Goal: Task Accomplishment & Management: Use online tool/utility

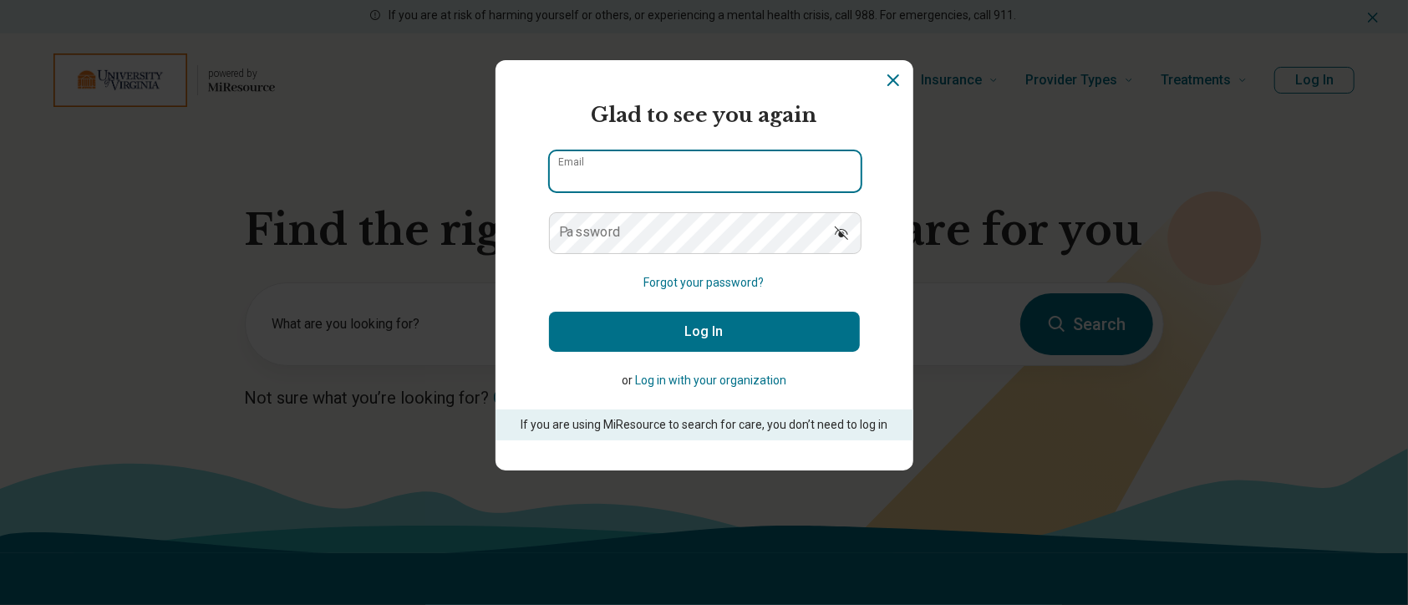
click at [599, 170] on input "Email" at bounding box center [705, 171] width 311 height 40
type input "**********"
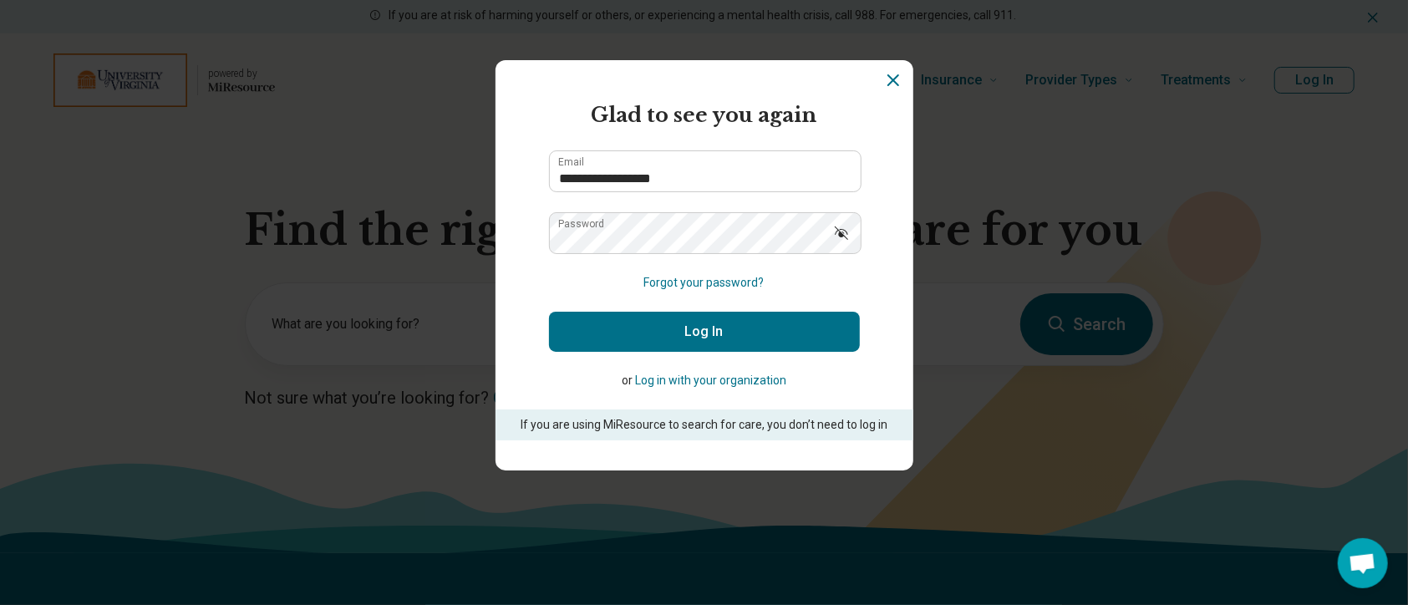
click at [704, 333] on button "Log In" at bounding box center [704, 332] width 311 height 40
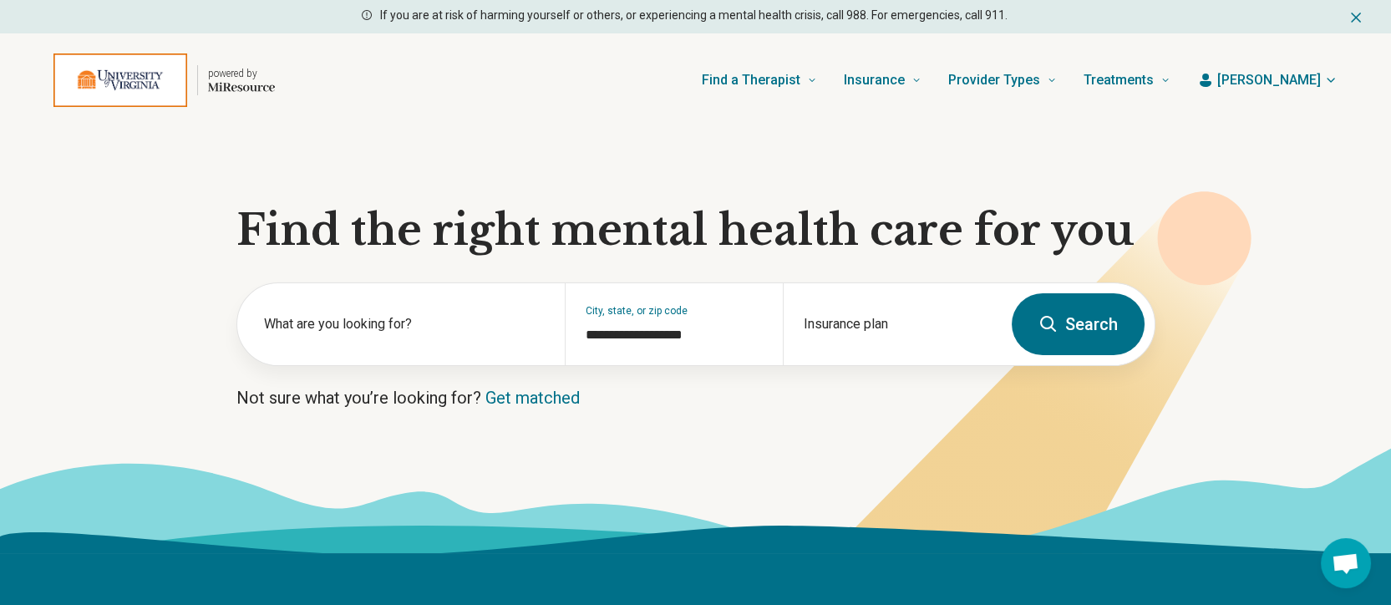
click at [1297, 87] on span "[PERSON_NAME]" at bounding box center [1269, 80] width 104 height 20
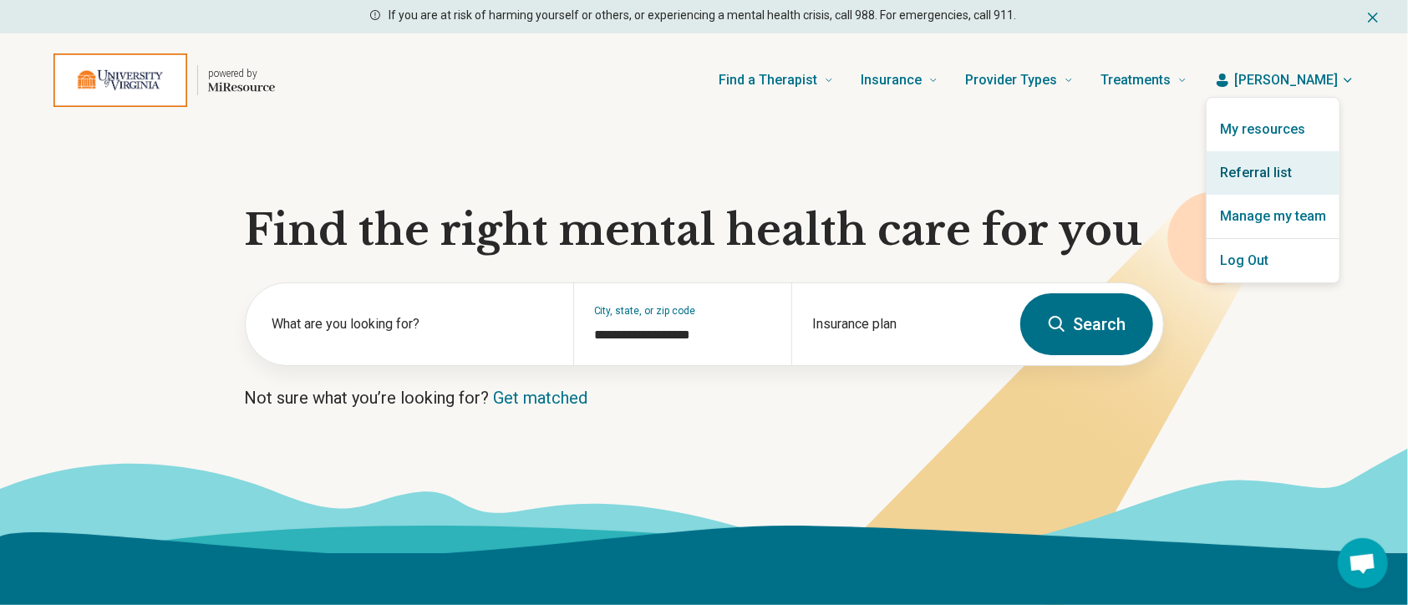
click at [1252, 169] on link "Referral list" at bounding box center [1273, 172] width 133 height 43
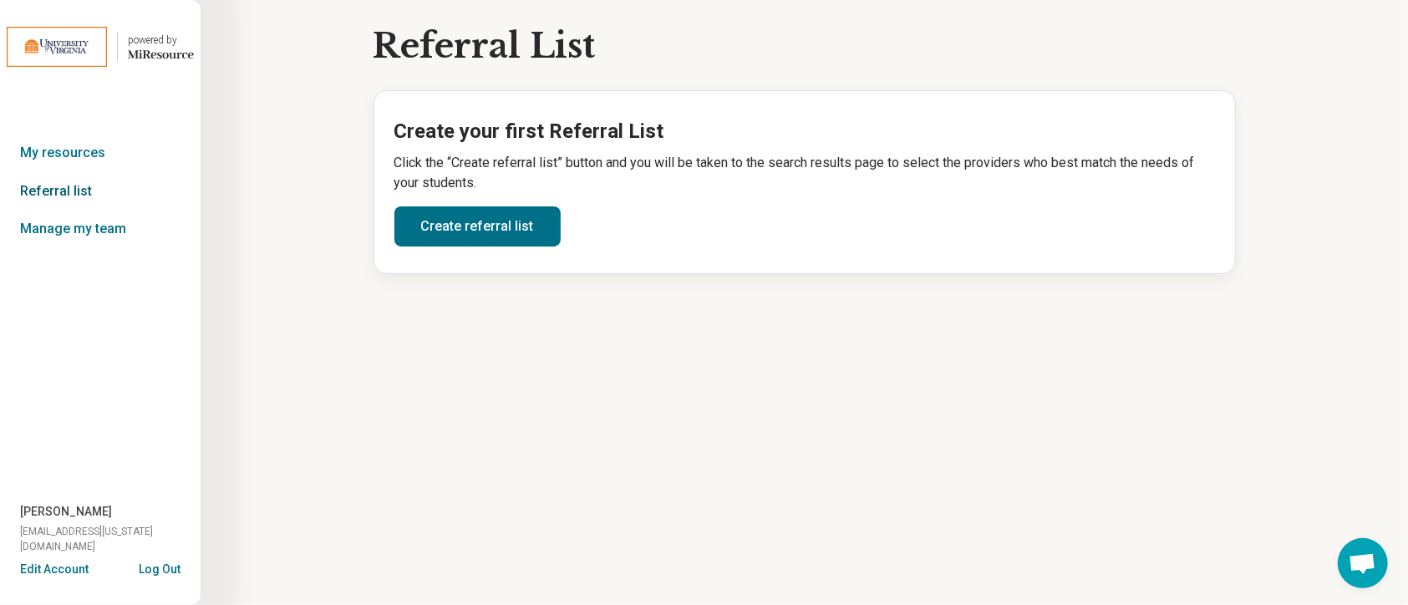
click at [77, 182] on link "Referral list" at bounding box center [100, 191] width 201 height 38
click at [545, 212] on link "Create referral list" at bounding box center [477, 226] width 166 height 40
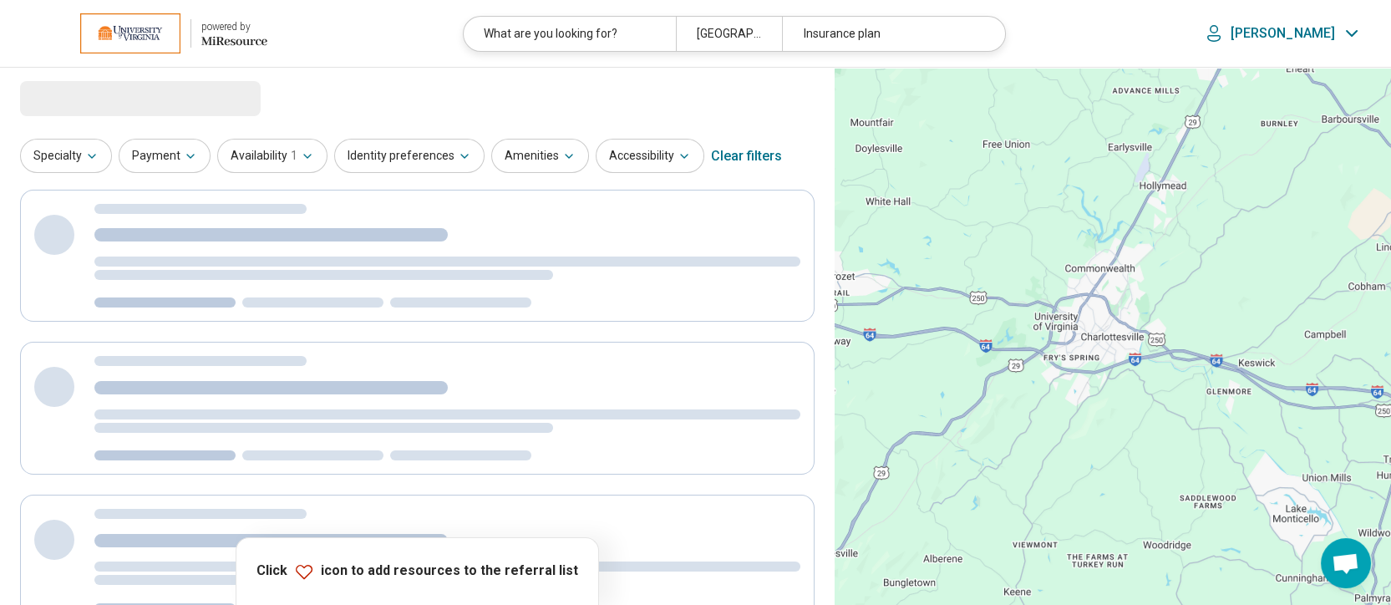
select select "***"
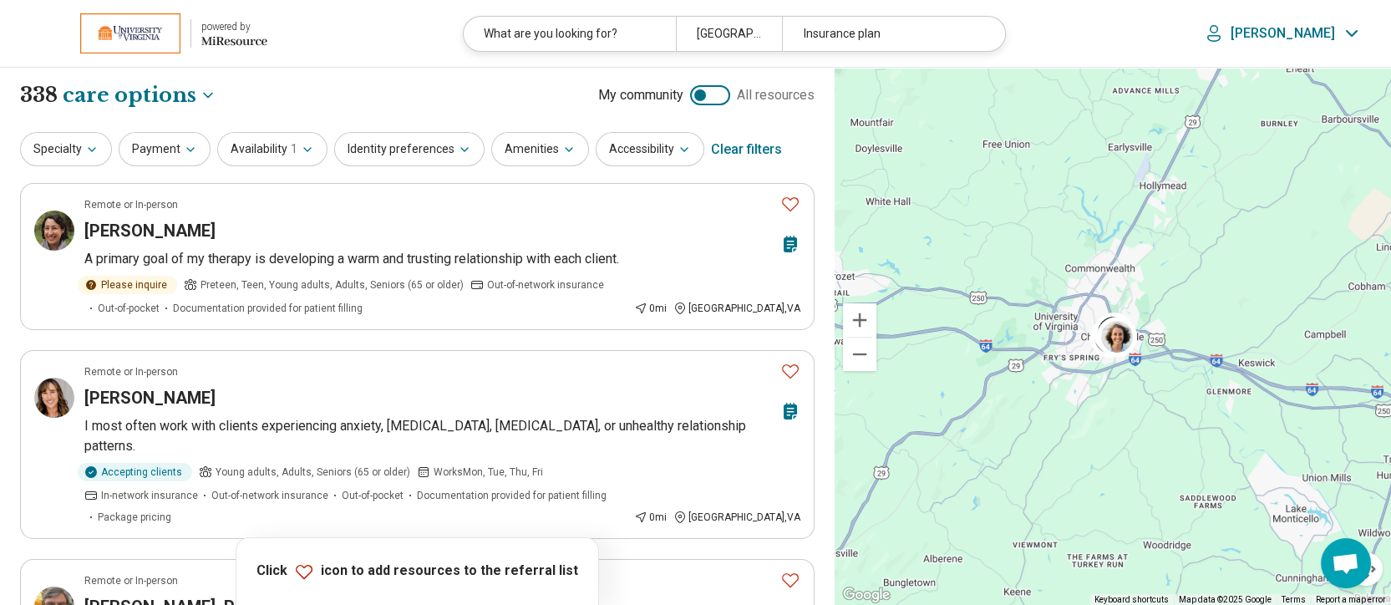
click at [642, 53] on header "powered by Miresource logo What are you looking for? [GEOGRAPHIC_DATA], [GEOGRA…" at bounding box center [695, 34] width 1391 height 68
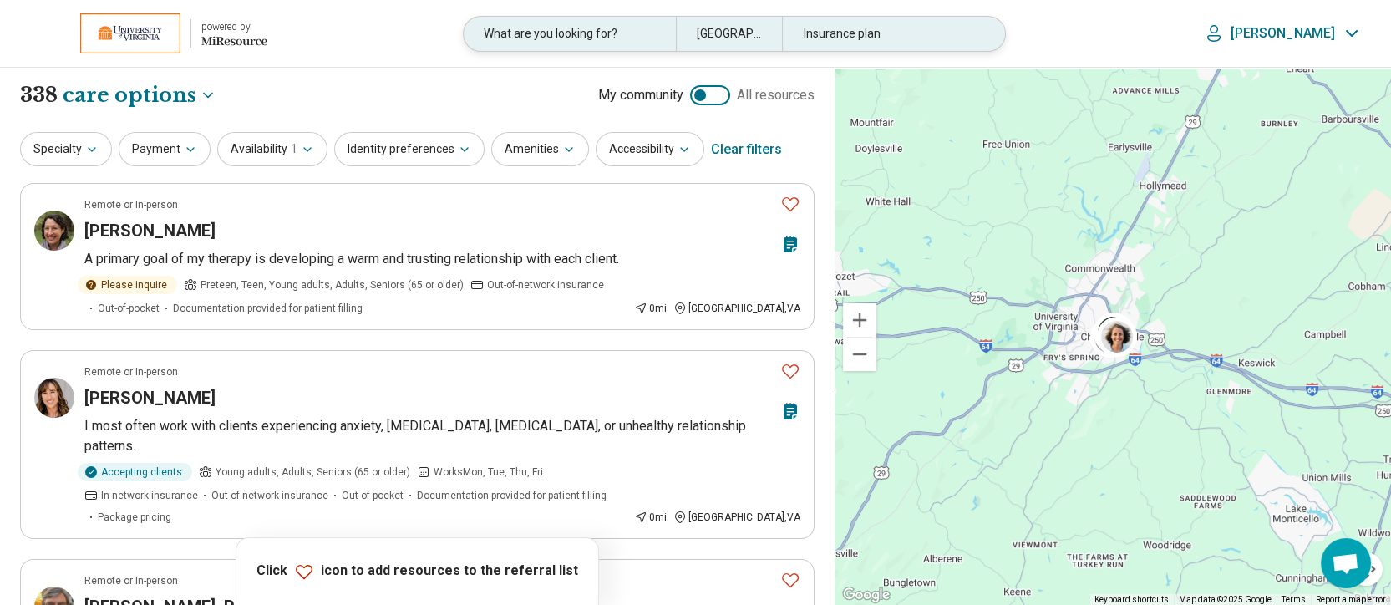
click at [637, 33] on div "What are you looking for?" at bounding box center [570, 34] width 212 height 34
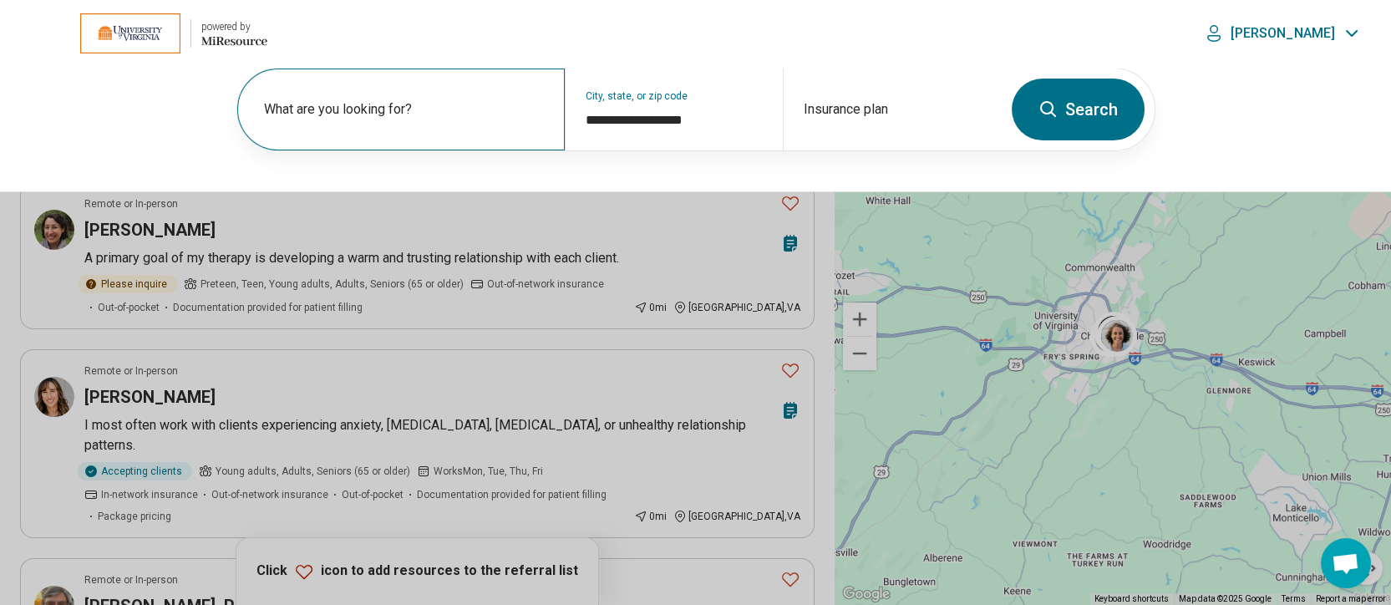
click at [368, 114] on label "What are you looking for?" at bounding box center [404, 109] width 281 height 20
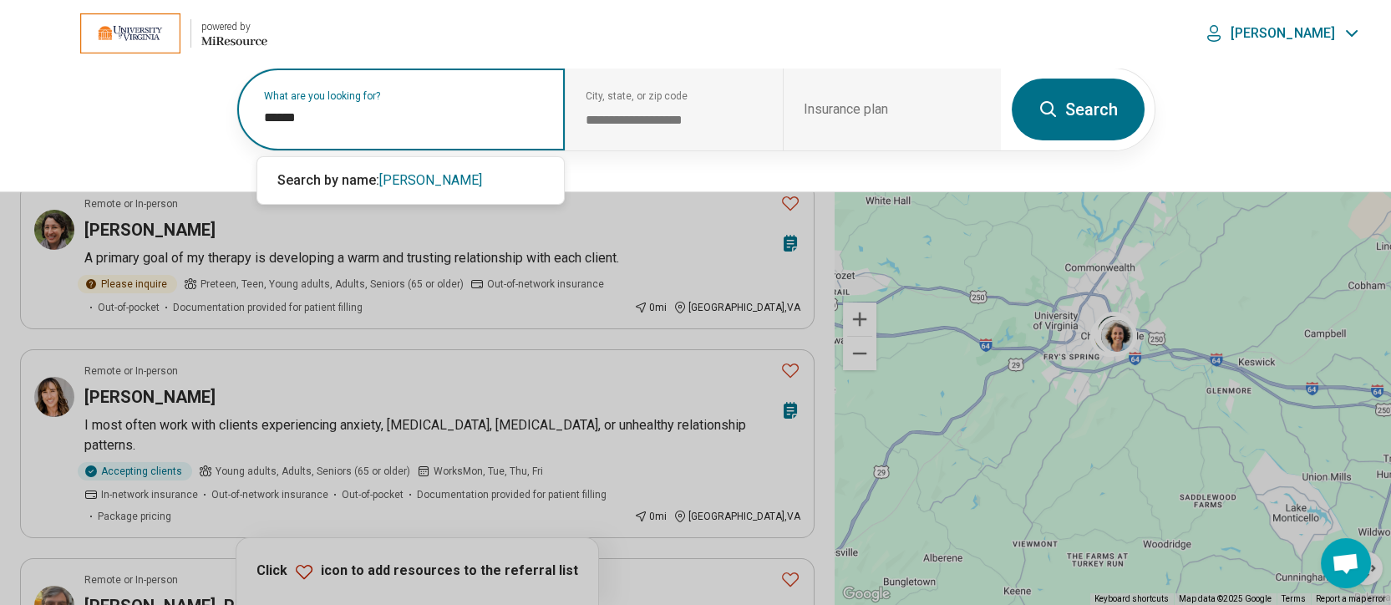
type input "******"
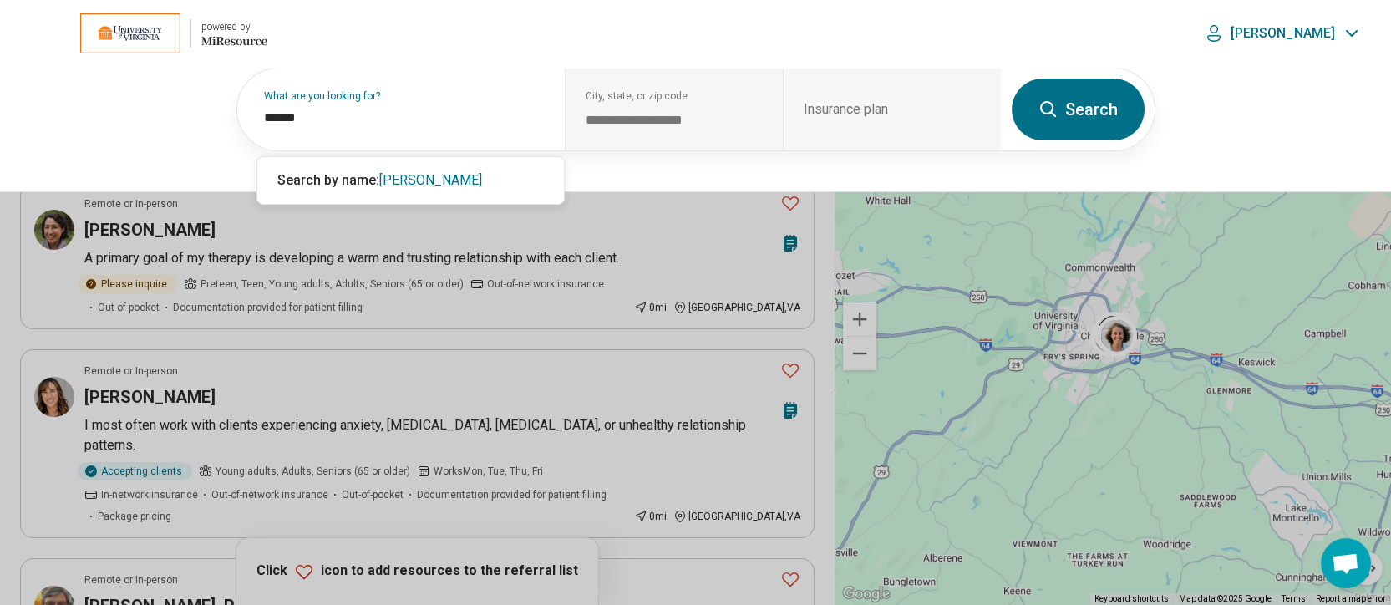
click at [1091, 106] on button "Search" at bounding box center [1078, 110] width 133 height 62
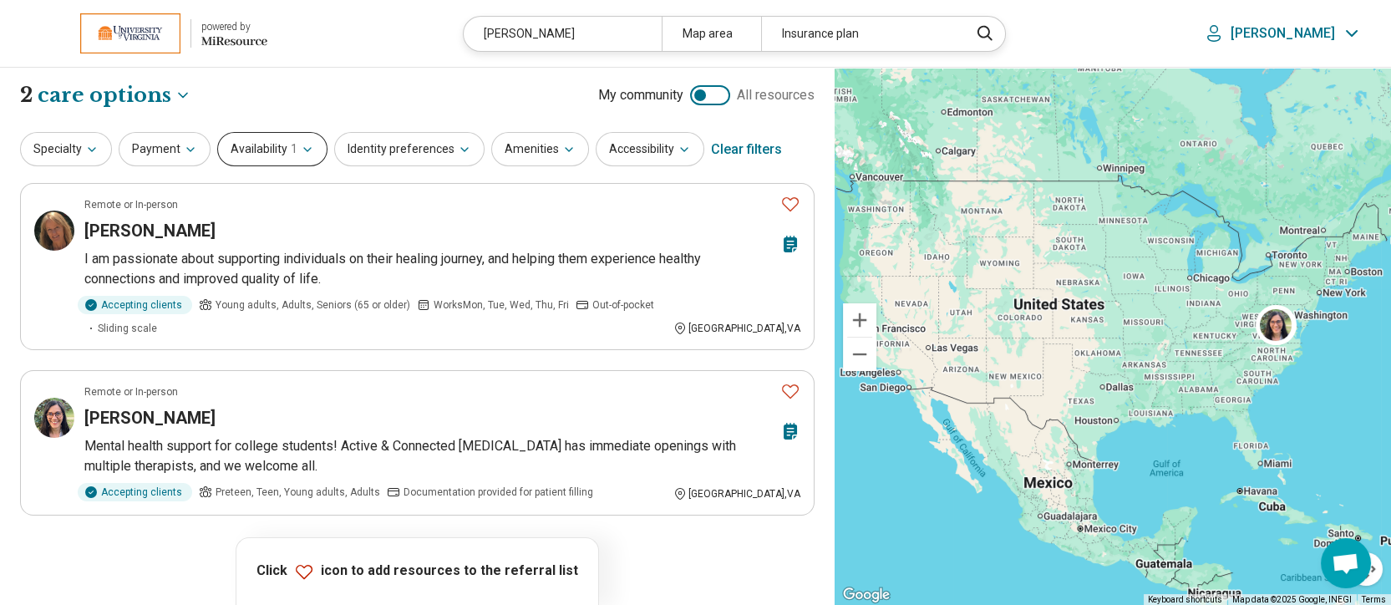
click at [310, 140] on button "Availability 1" at bounding box center [272, 149] width 110 height 34
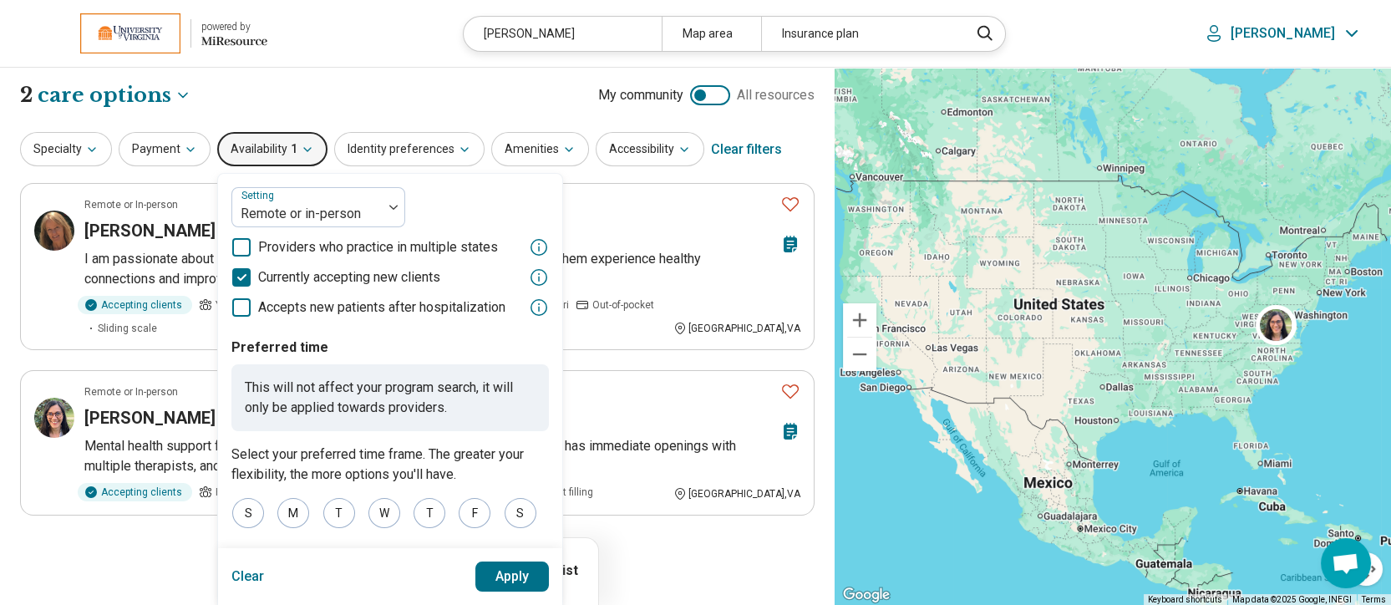
click at [238, 273] on icon at bounding box center [241, 277] width 18 height 18
click at [506, 567] on button "Apply" at bounding box center [512, 576] width 74 height 30
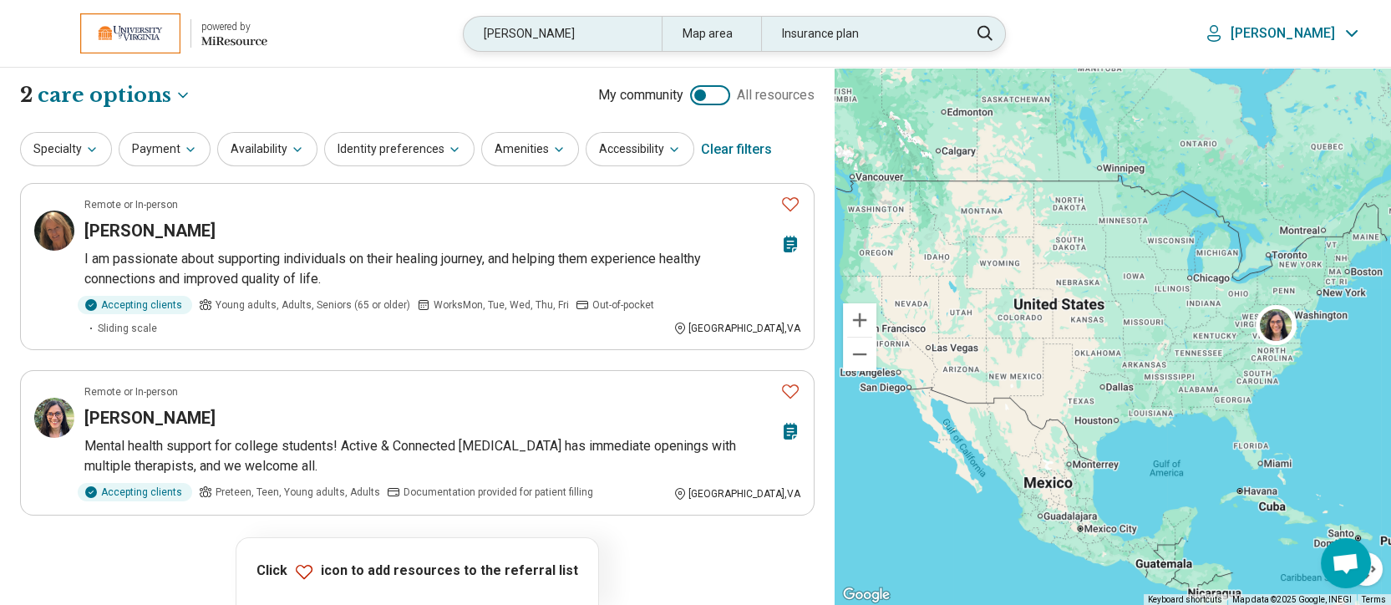
click at [662, 23] on div "[PERSON_NAME]" at bounding box center [563, 34] width 198 height 34
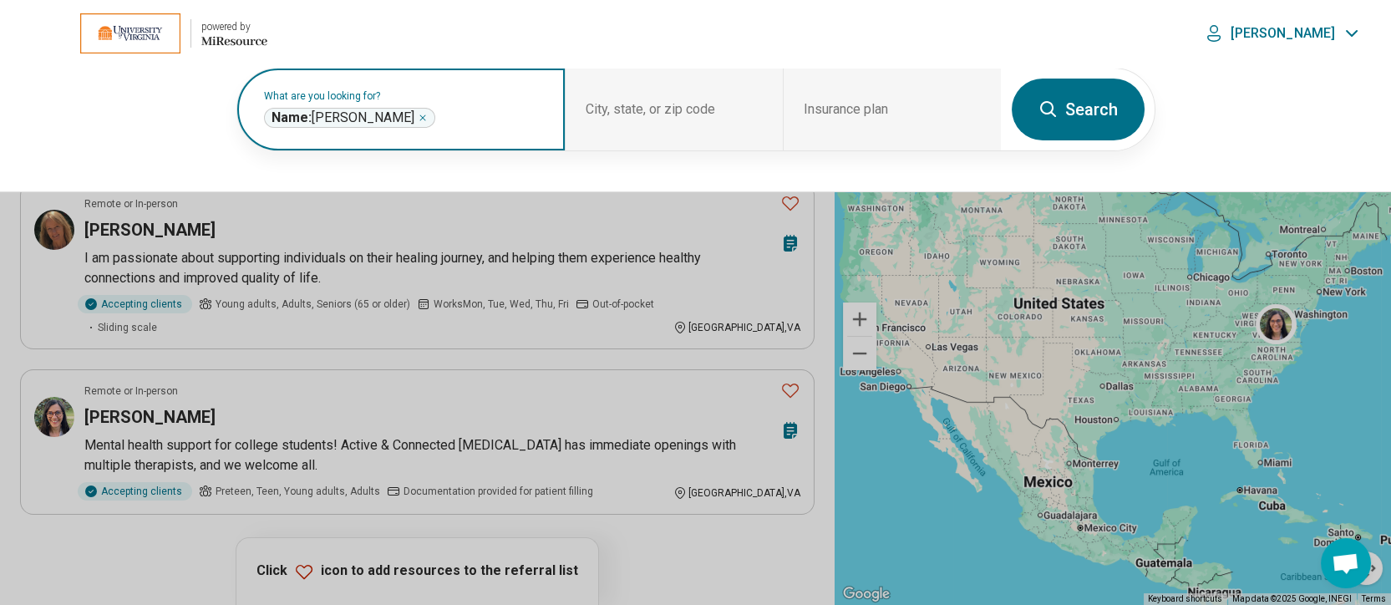
click at [418, 117] on icon "Remove" at bounding box center [423, 118] width 10 height 10
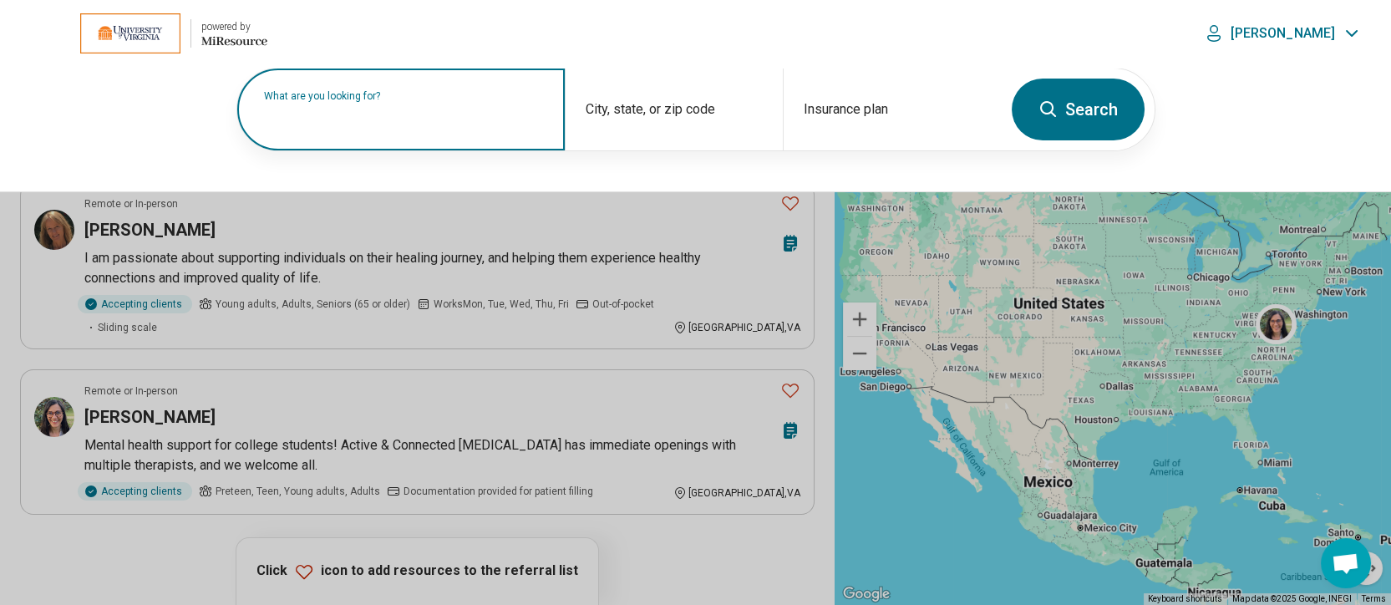
click at [371, 101] on label "What are you looking for?" at bounding box center [404, 96] width 281 height 10
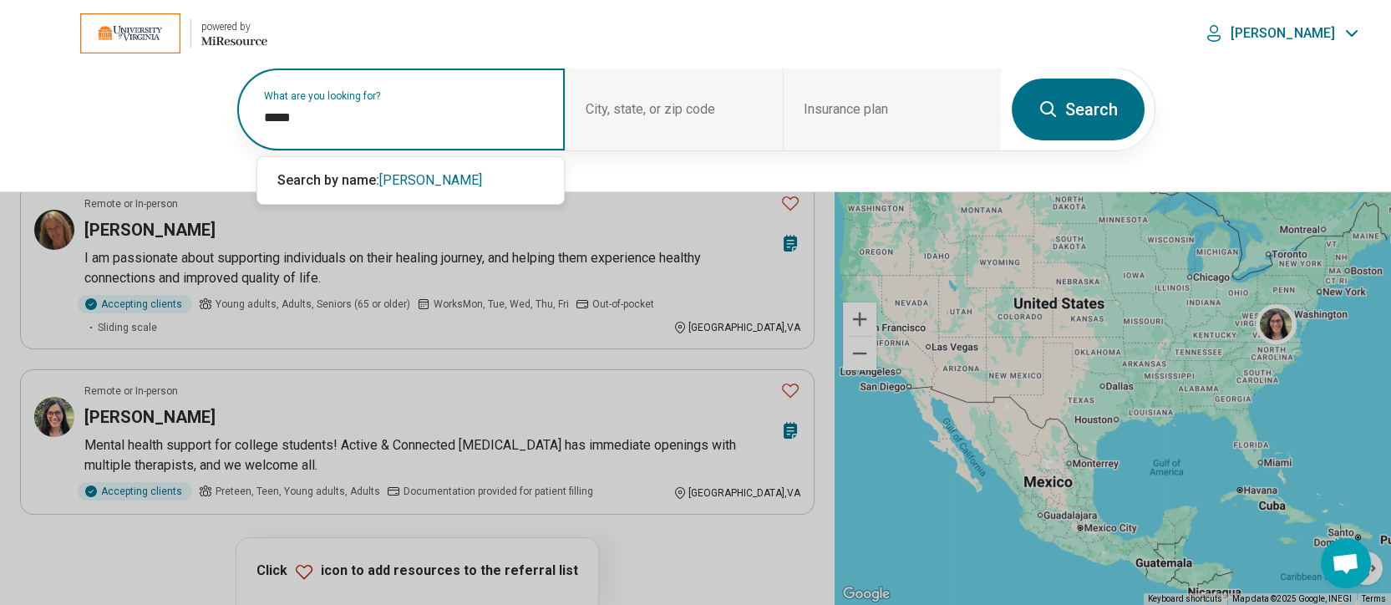
type input "*****"
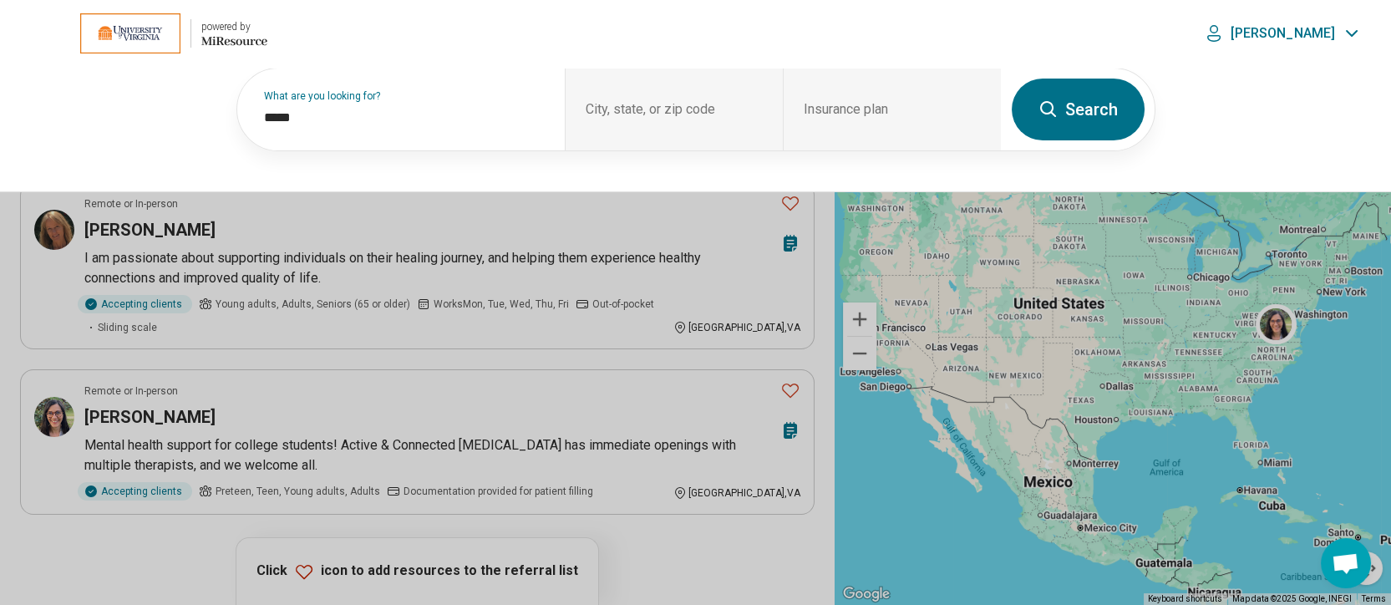
click at [1110, 115] on button "Search" at bounding box center [1078, 110] width 133 height 62
